Goal: Task Accomplishment & Management: Use online tool/utility

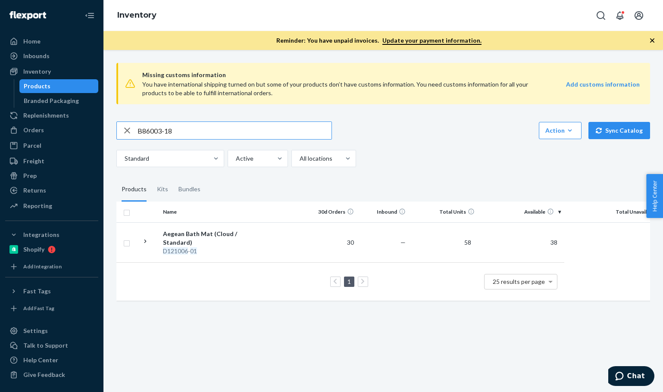
click at [170, 135] on input "B86003-18" at bounding box center [235, 130] width 194 height 17
type input "B86003-18"
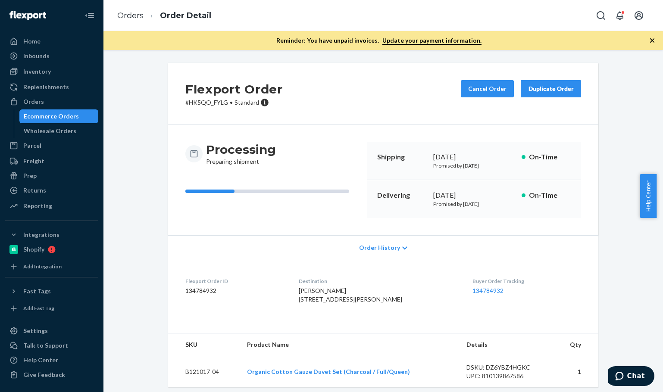
click at [131, 23] on ol "Orders Order Detail" at bounding box center [164, 15] width 108 height 25
click at [128, 17] on link "Orders" at bounding box center [130, 15] width 26 height 9
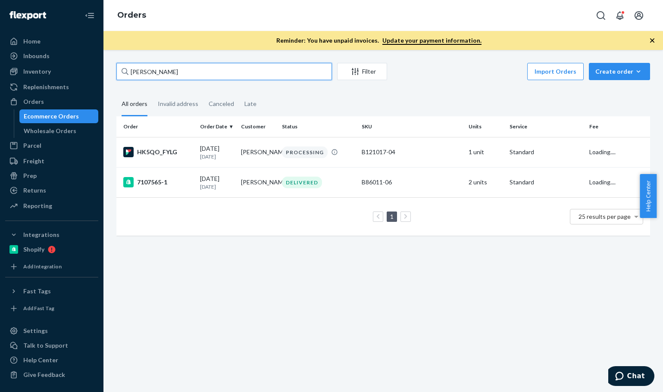
click at [201, 76] on input "[PERSON_NAME]" at bounding box center [224, 71] width 216 height 17
paste input "[PERSON_NAME]"
click at [201, 76] on input "[PERSON_NAME]" at bounding box center [224, 71] width 216 height 17
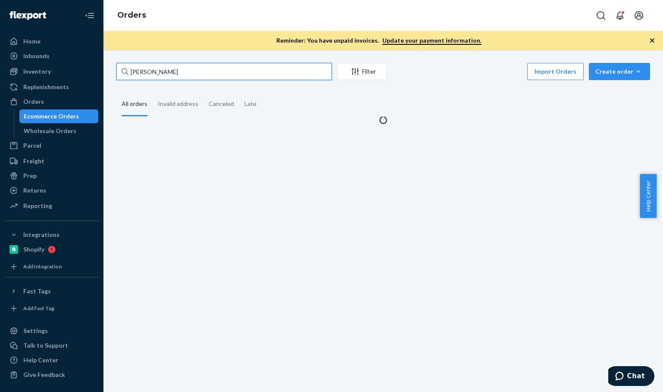
click at [201, 77] on input "[PERSON_NAME]" at bounding box center [224, 71] width 216 height 17
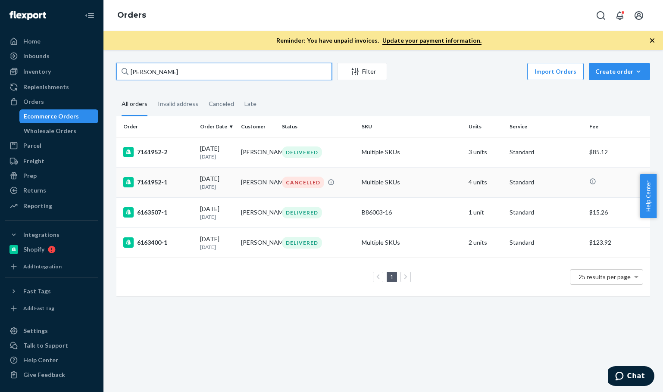
type input "[PERSON_NAME]"
click at [189, 180] on div "7161952-1" at bounding box center [158, 182] width 70 height 10
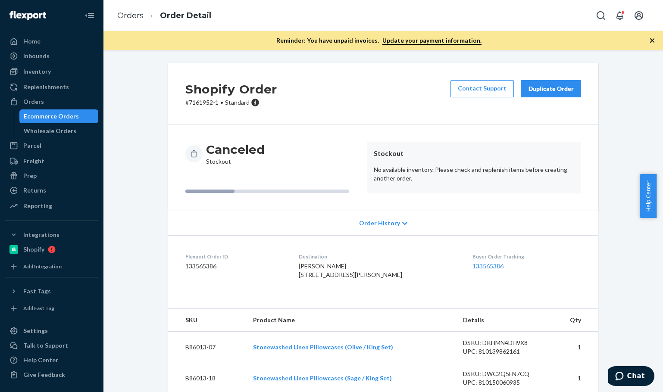
drag, startPoint x: 411, startPoint y: 64, endPoint x: 408, endPoint y: 69, distance: 6.2
click at [411, 64] on div "Shopify Order # 7161952-1 • Standard Contact Support Duplicate Order" at bounding box center [383, 94] width 430 height 62
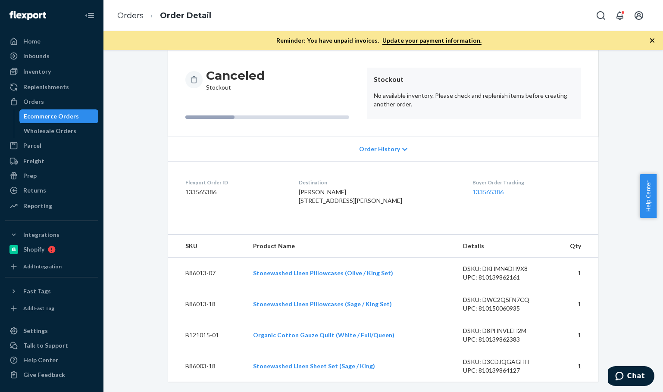
click at [130, 149] on div "Shopify Order # 7161952-1 • Standard Contact Support Duplicate Order Canceled S…" at bounding box center [383, 191] width 547 height 404
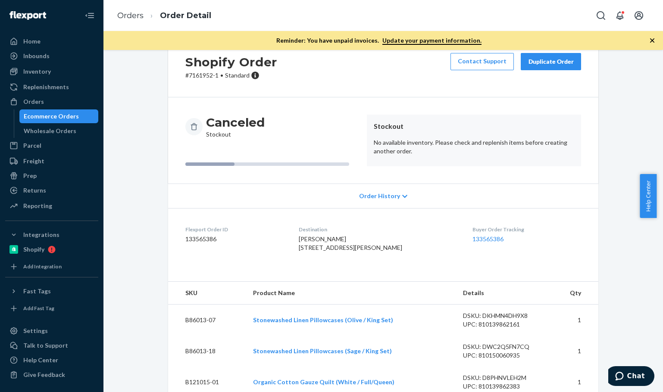
scroll to position [0, 0]
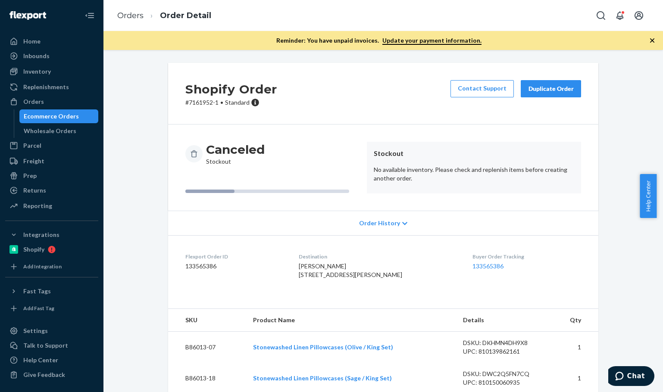
click at [559, 93] on button "Duplicate Order" at bounding box center [551, 88] width 60 height 17
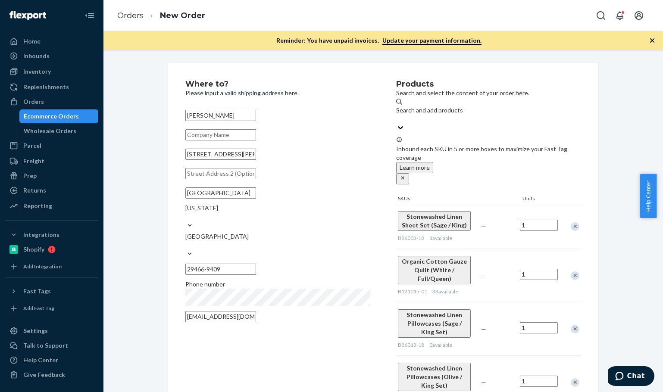
click at [610, 81] on div "Where to? Please input a valid shipping address here. [PERSON_NAME] [STREET_ADD…" at bounding box center [383, 303] width 547 height 480
click at [571, 272] on div "Remove Item" at bounding box center [575, 276] width 9 height 9
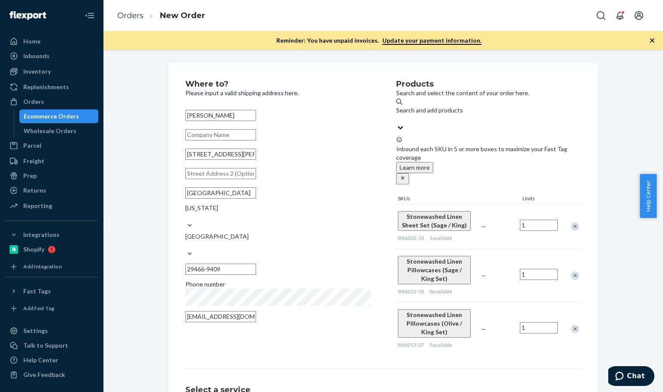
click at [570, 264] on div at bounding box center [571, 275] width 22 height 23
click at [573, 272] on div "Remove Item" at bounding box center [575, 276] width 9 height 9
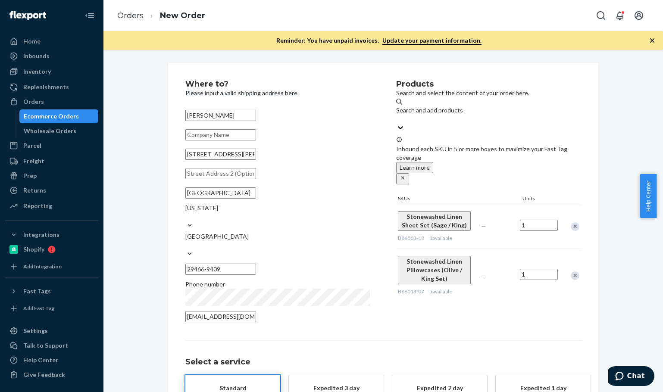
drag, startPoint x: 569, startPoint y: 248, endPoint x: 533, endPoint y: 271, distance: 42.3
click at [571, 272] on div "Remove Item" at bounding box center [575, 276] width 9 height 9
click at [525, 279] on div "Products Search and select the content of your order here. Search and add produ…" at bounding box center [488, 204] width 185 height 248
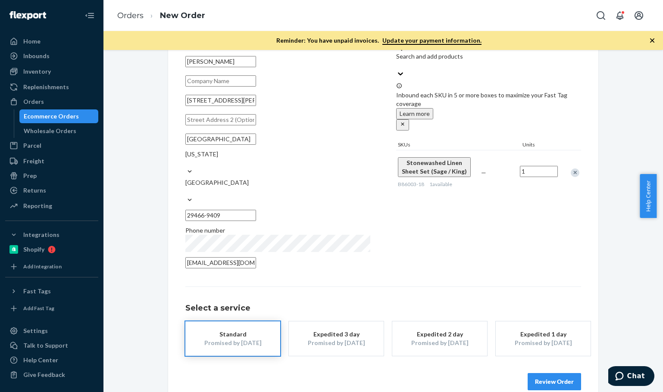
drag, startPoint x: 562, startPoint y: 376, endPoint x: 565, endPoint y: 362, distance: 14.5
click at [563, 375] on div "Where to? Please input a valid shipping address here. [PERSON_NAME] [STREET_ADD…" at bounding box center [383, 208] width 430 height 399
click at [565, 373] on button "Review Order" at bounding box center [554, 381] width 53 height 17
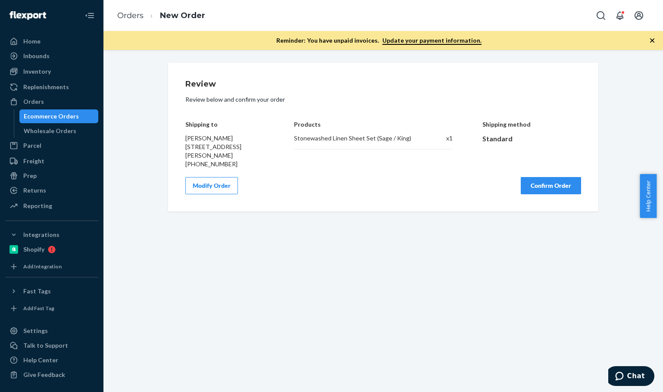
scroll to position [0, 0]
drag, startPoint x: 548, startPoint y: 190, endPoint x: 538, endPoint y: 268, distance: 78.7
click at [550, 191] on button "Confirm Order" at bounding box center [551, 185] width 60 height 17
